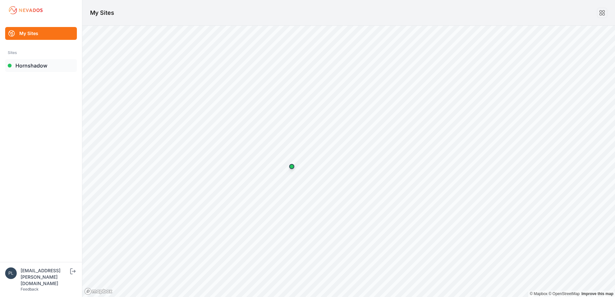
click at [26, 65] on link "Hornshadow" at bounding box center [41, 65] width 72 height 13
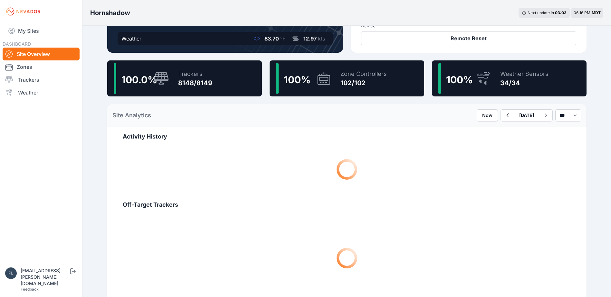
scroll to position [161, 0]
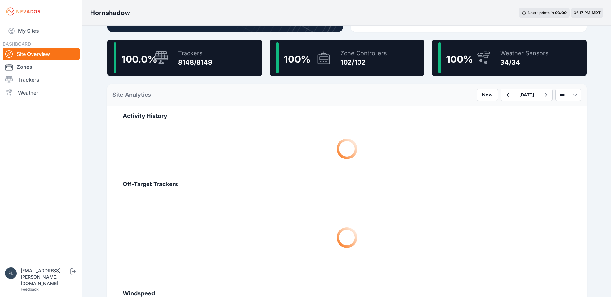
click at [212, 54] on div "100.0 % Trackers 8148/8149" at bounding box center [184, 58] width 155 height 36
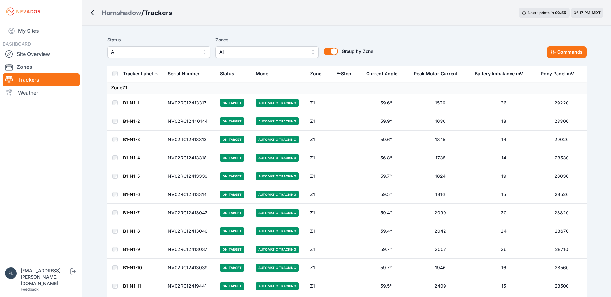
click at [148, 54] on span "All" at bounding box center [154, 52] width 86 height 8
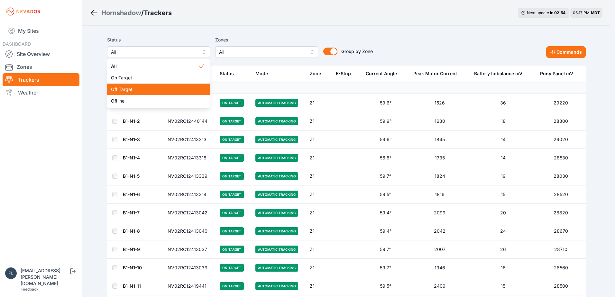
click at [147, 91] on span "Off Target" at bounding box center [155, 89] width 88 height 6
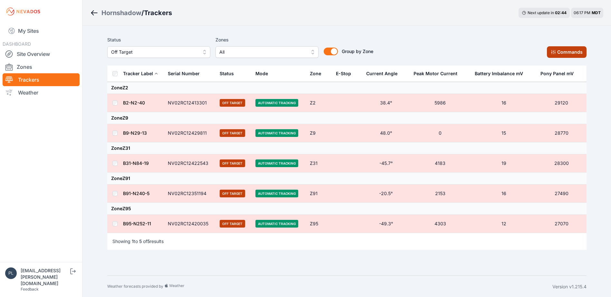
click at [553, 50] on icon at bounding box center [552, 52] width 5 height 5
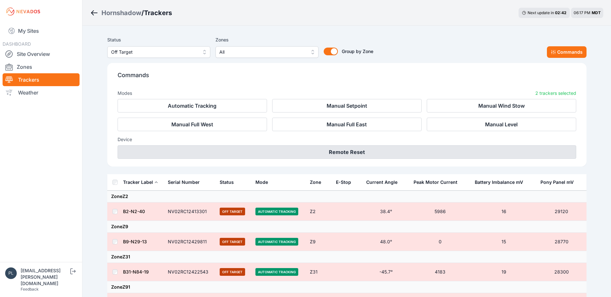
click at [305, 154] on button "Remote Reset" at bounding box center [346, 152] width 458 height 14
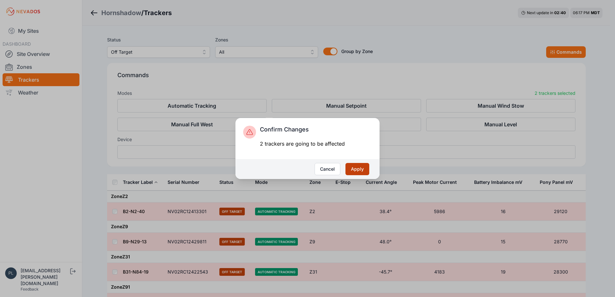
click at [363, 172] on button "Apply" at bounding box center [358, 169] width 24 height 12
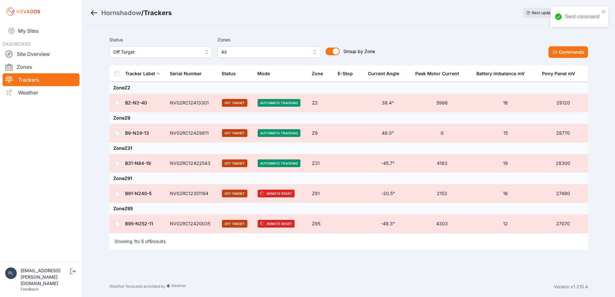
click at [142, 54] on span "Off Target" at bounding box center [156, 52] width 86 height 8
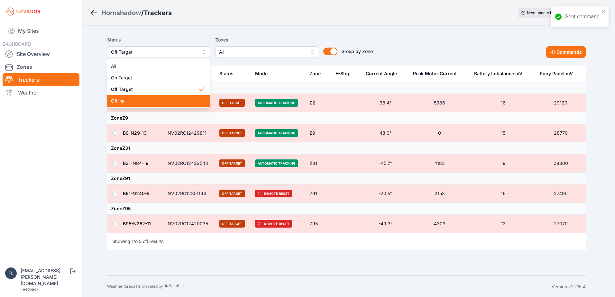
click at [139, 99] on span "Offline" at bounding box center [155, 101] width 88 height 6
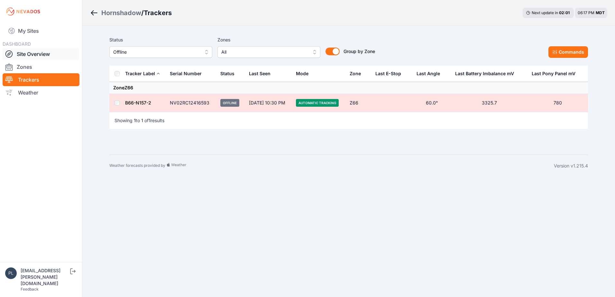
click at [56, 52] on link "Site Overview" at bounding box center [41, 54] width 77 height 13
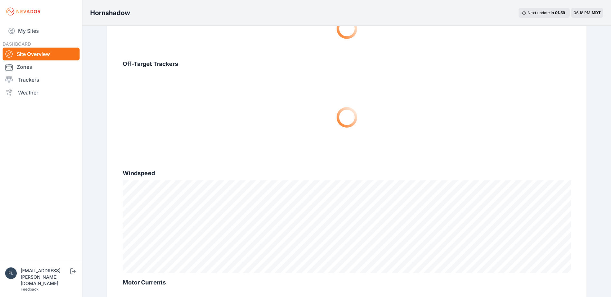
scroll to position [322, 0]
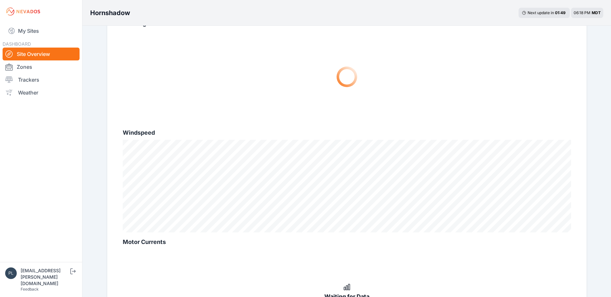
click at [53, 159] on nav "My Sites DASHBOARD Site Overview Zones Trackers Weather" at bounding box center [41, 140] width 82 height 234
